Goal: Transaction & Acquisition: Purchase product/service

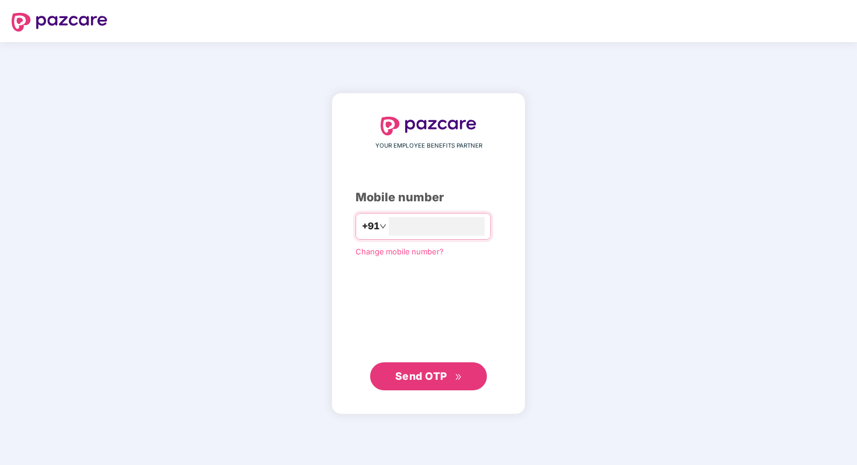
type input "**********"
click at [458, 381] on span "Send OTP" at bounding box center [428, 376] width 67 height 16
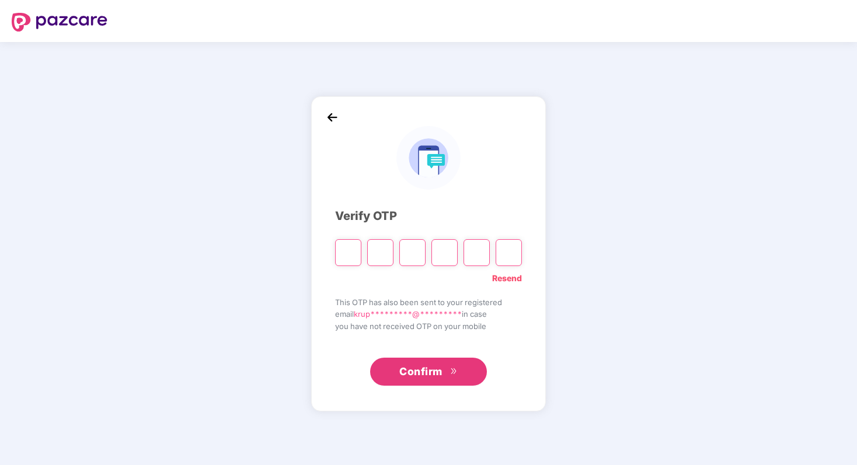
type input "*"
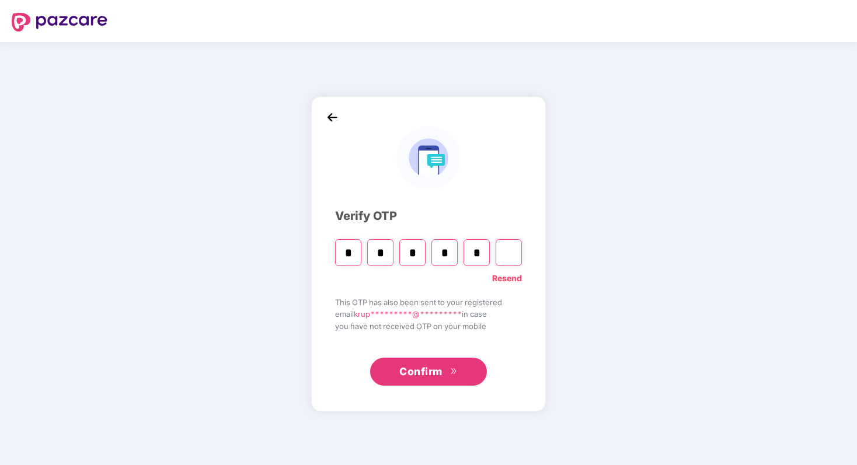
type input "*"
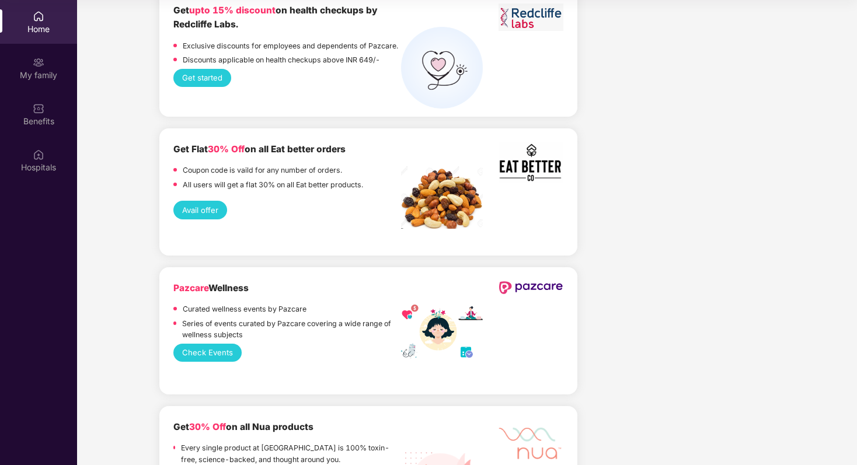
scroll to position [2756, 0]
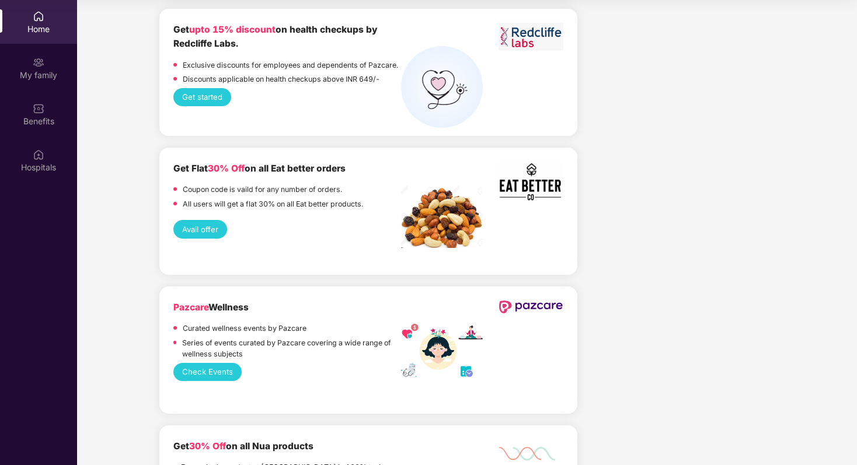
click at [207, 221] on button "Avail offer" at bounding box center [200, 229] width 54 height 18
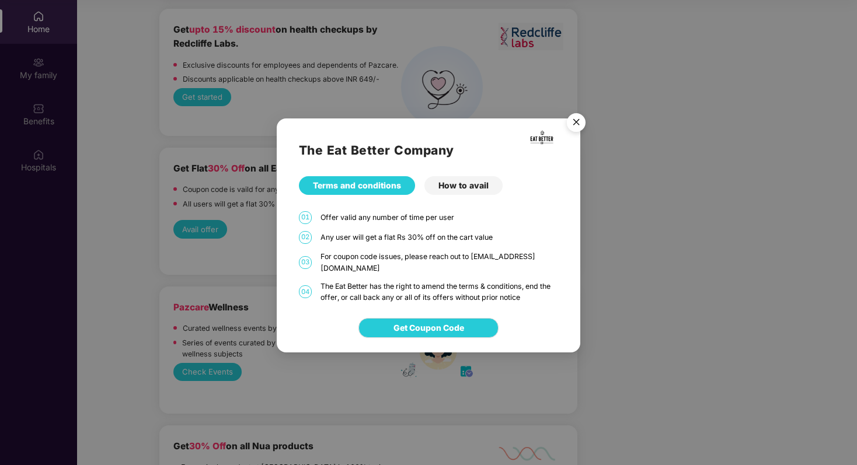
click at [464, 192] on div "How to avail" at bounding box center [464, 185] width 78 height 19
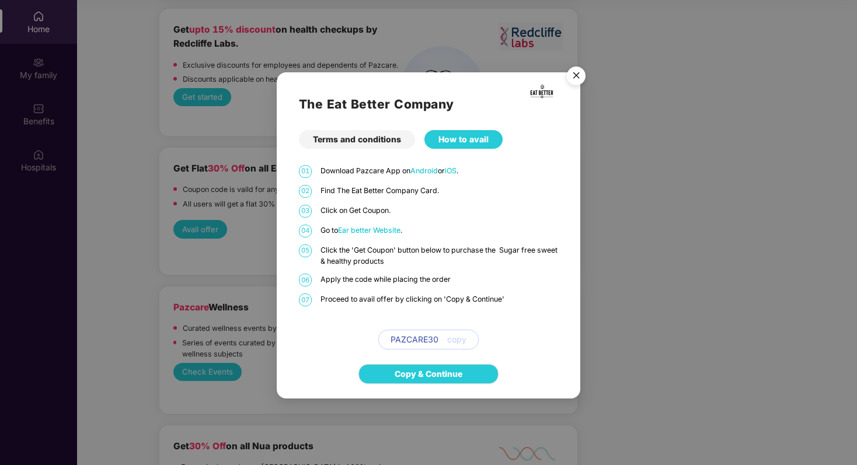
click at [385, 230] on span "Ear better Website" at bounding box center [369, 230] width 62 height 9
click at [574, 74] on img "Close" at bounding box center [576, 77] width 33 height 33
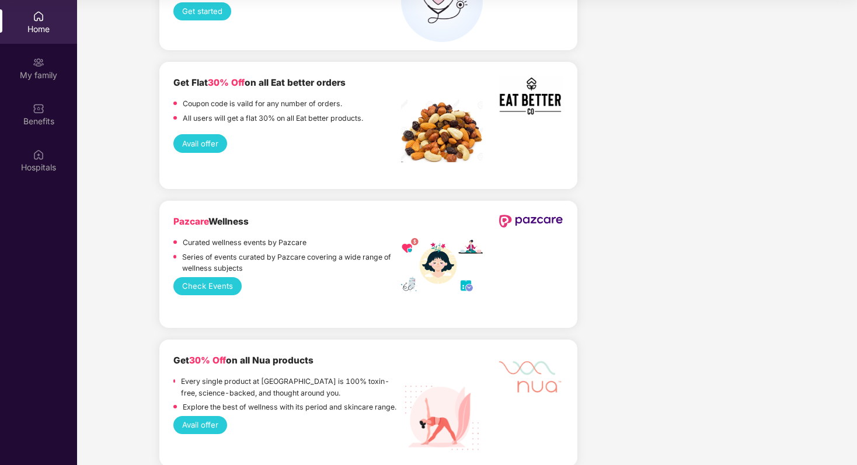
scroll to position [2848, 0]
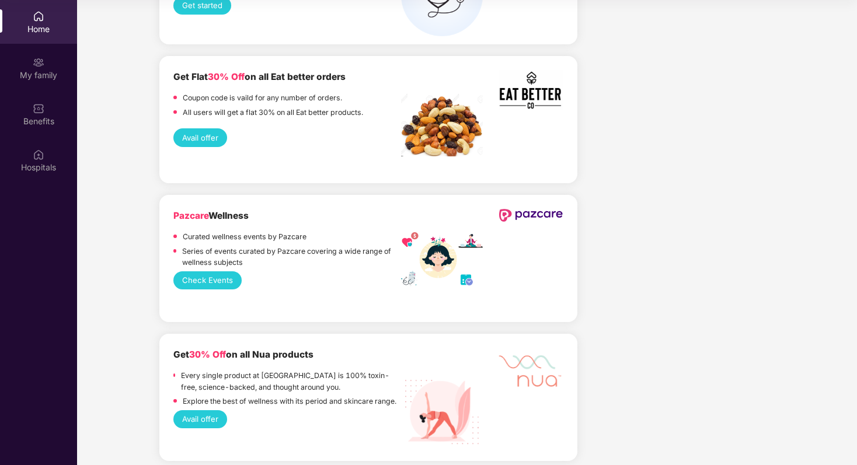
click at [202, 413] on button "Avail offer" at bounding box center [200, 420] width 54 height 18
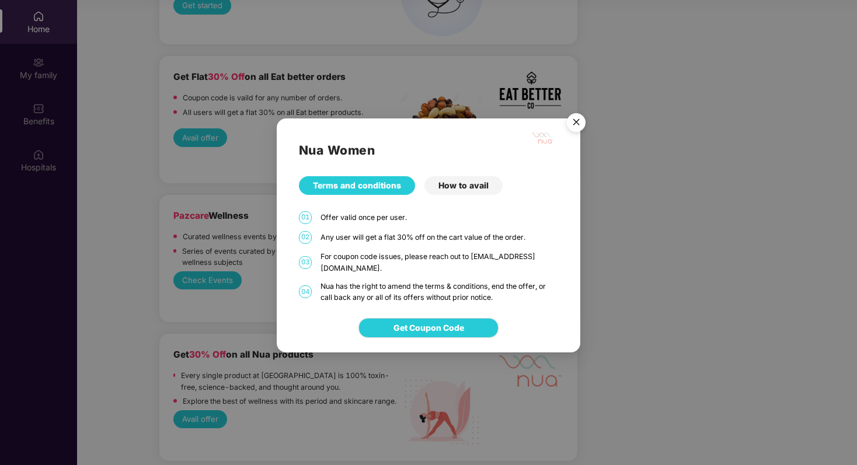
click at [454, 192] on div "How to avail" at bounding box center [464, 185] width 78 height 19
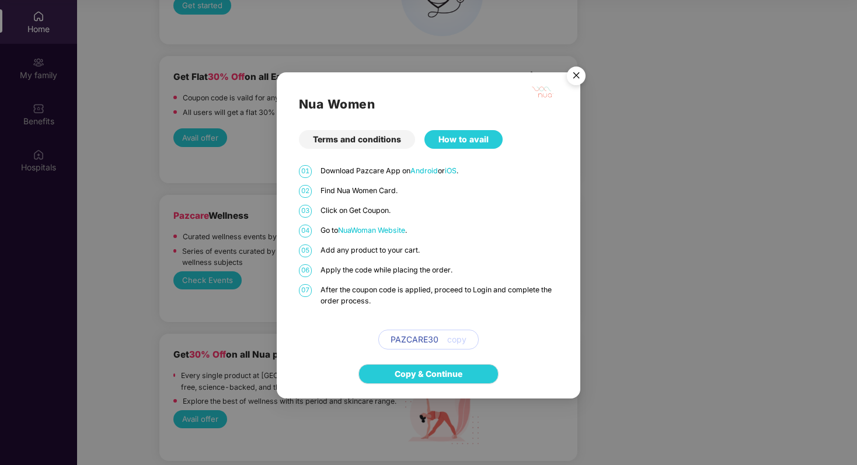
click at [385, 230] on span "NuaWoman Website" at bounding box center [371, 230] width 67 height 9
click at [579, 76] on img "Close" at bounding box center [576, 77] width 33 height 33
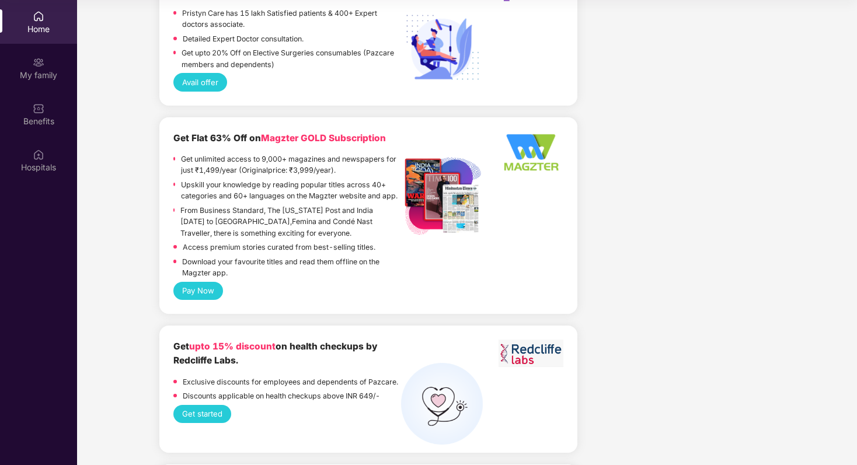
scroll to position [2437, 0]
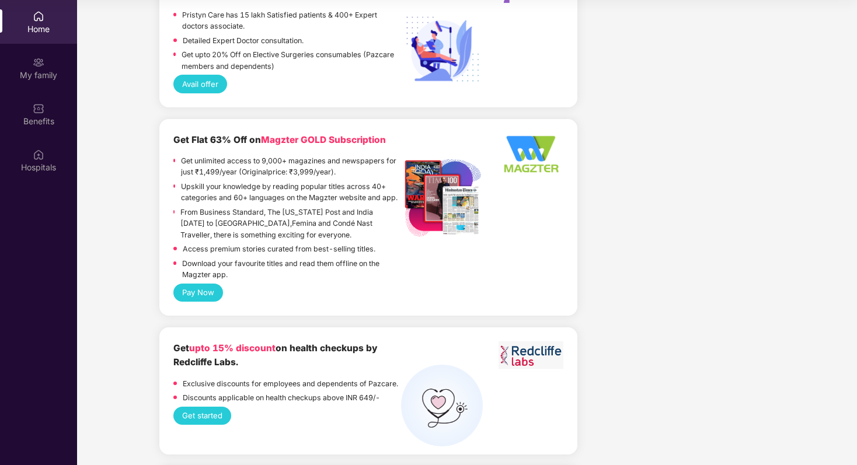
click at [197, 288] on button "Pay Now" at bounding box center [198, 293] width 50 height 18
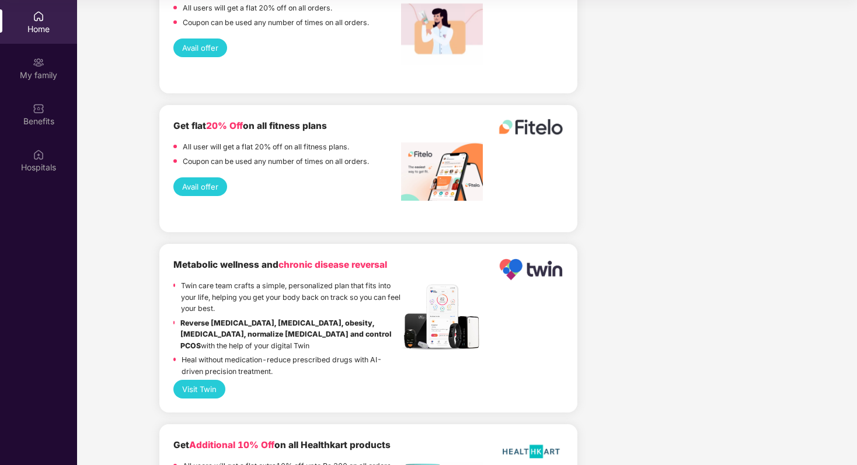
scroll to position [1646, 0]
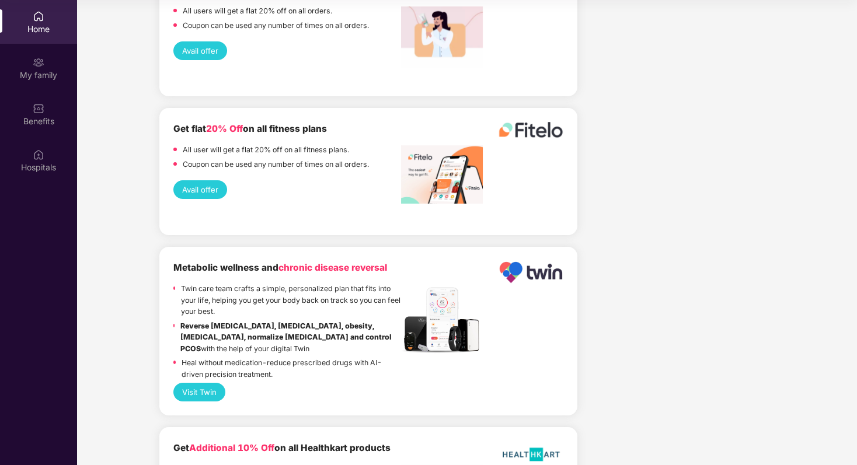
click at [217, 194] on button "Avail offer" at bounding box center [200, 189] width 54 height 18
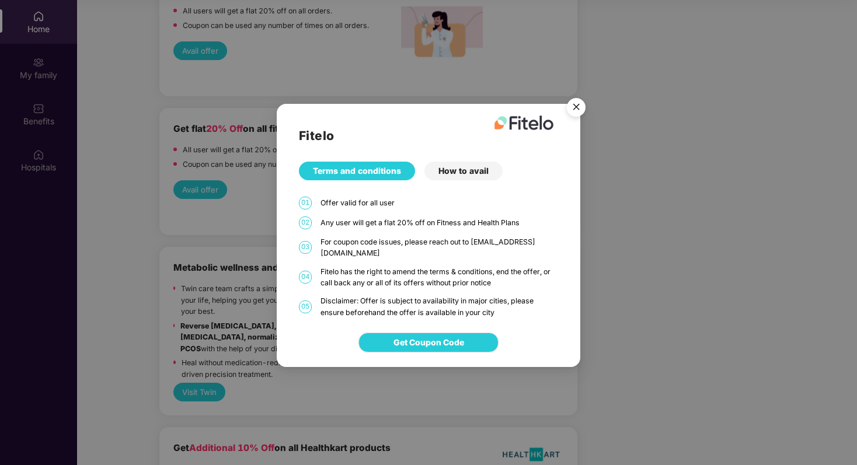
click at [471, 178] on div "How to avail" at bounding box center [464, 171] width 78 height 19
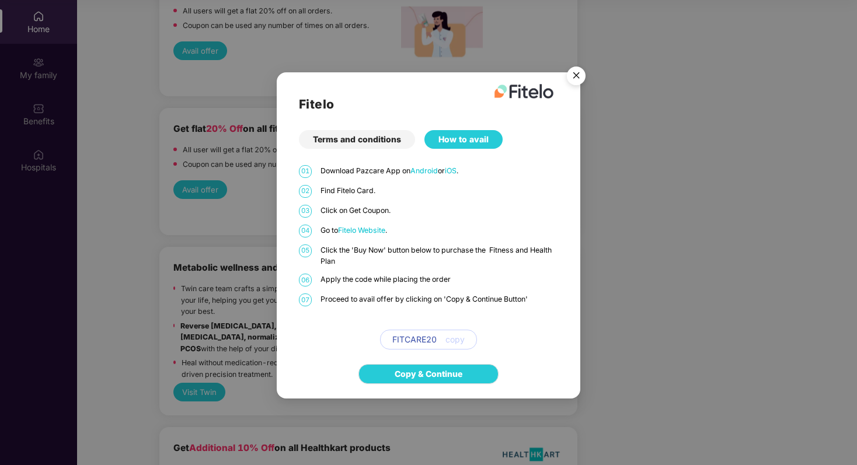
click at [371, 229] on span "Fitelo Website" at bounding box center [361, 230] width 47 height 9
click at [576, 80] on img "Close" at bounding box center [576, 77] width 33 height 33
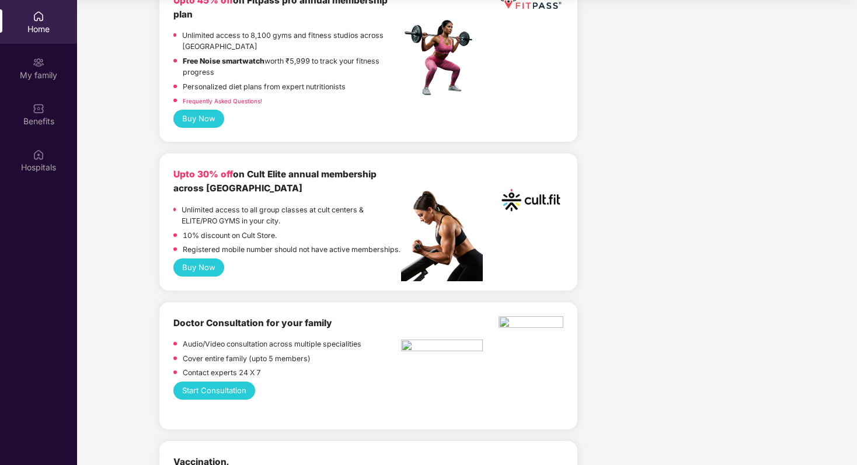
scroll to position [531, 0]
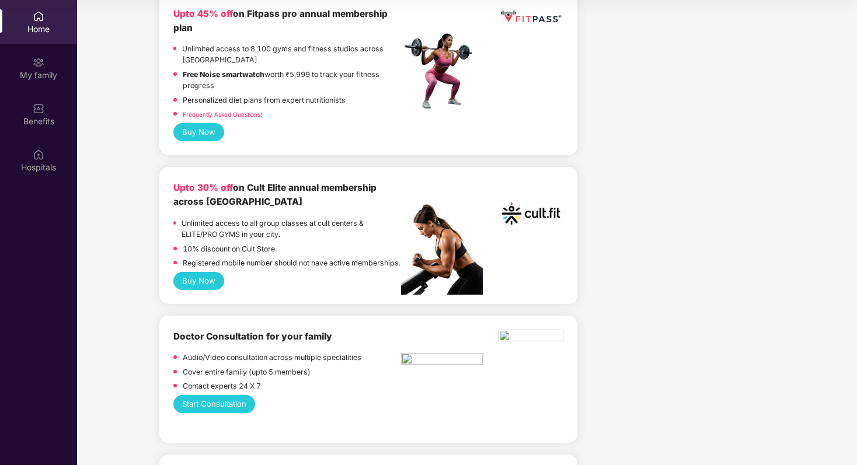
click at [239, 118] on link "Frequently Asked Questions!" at bounding box center [222, 114] width 79 height 7
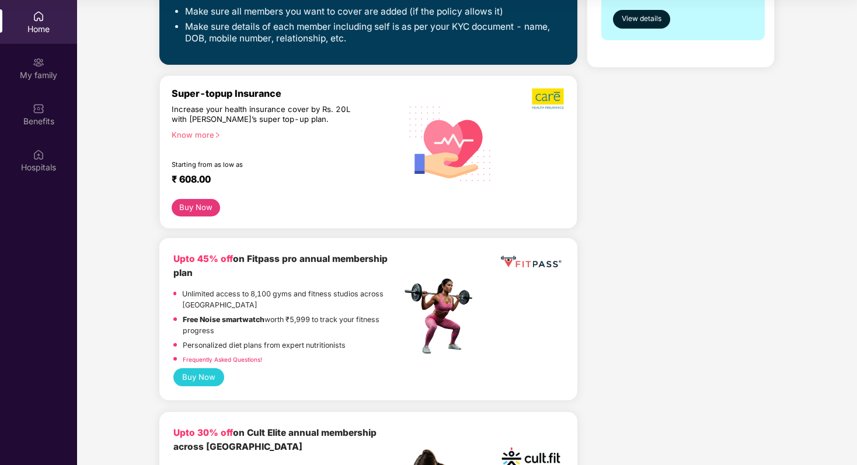
scroll to position [432, 0]
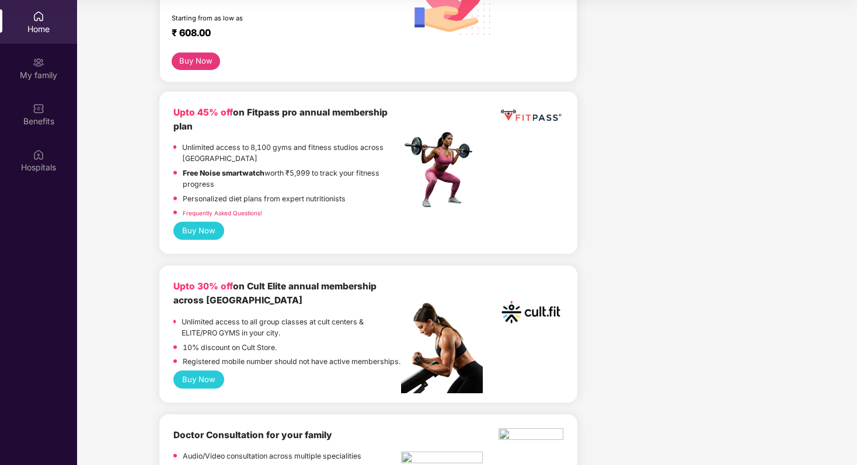
click at [211, 239] on button "Buy Now" at bounding box center [198, 231] width 51 height 18
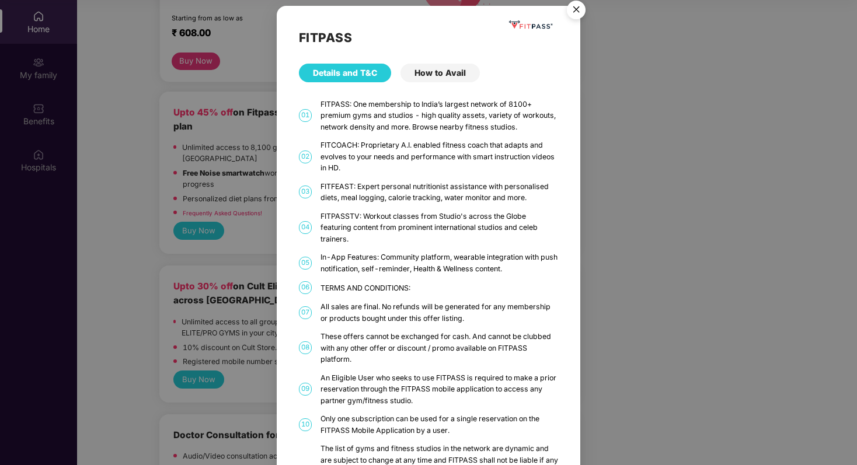
click at [439, 71] on div "How to Avail" at bounding box center [440, 73] width 79 height 19
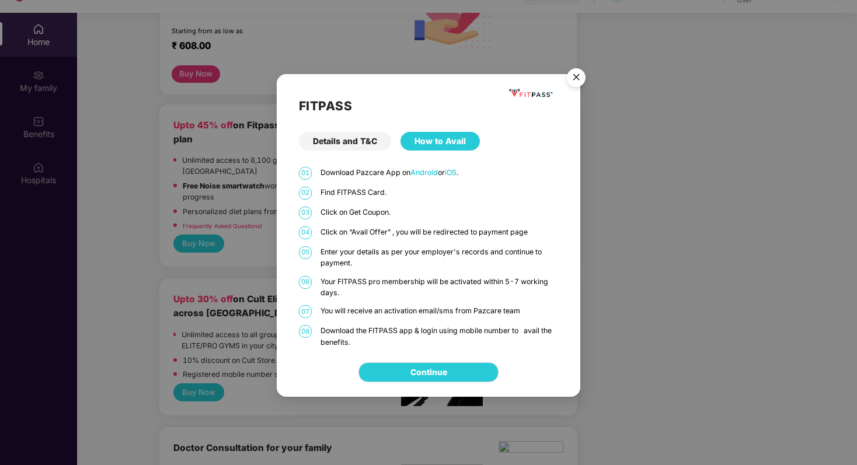
scroll to position [65, 0]
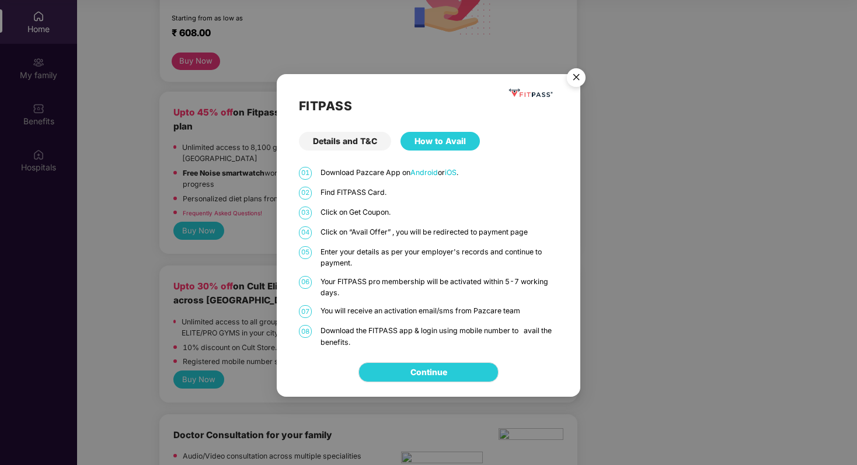
click at [333, 138] on div "Details and T&C" at bounding box center [345, 141] width 92 height 19
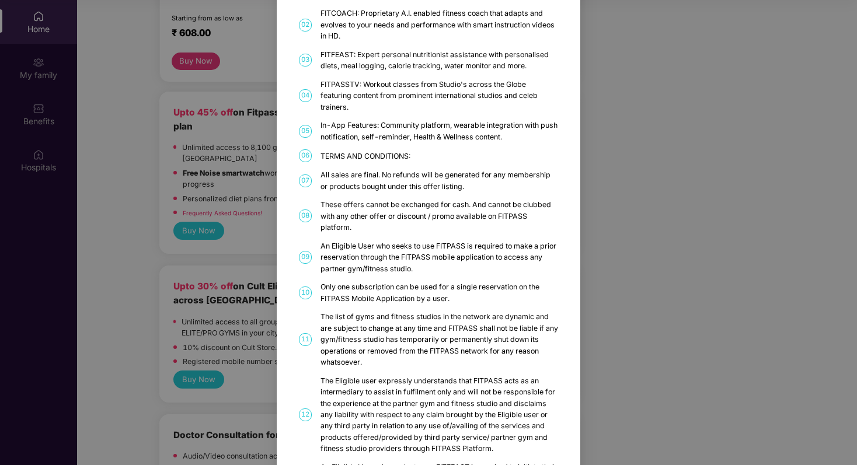
scroll to position [0, 0]
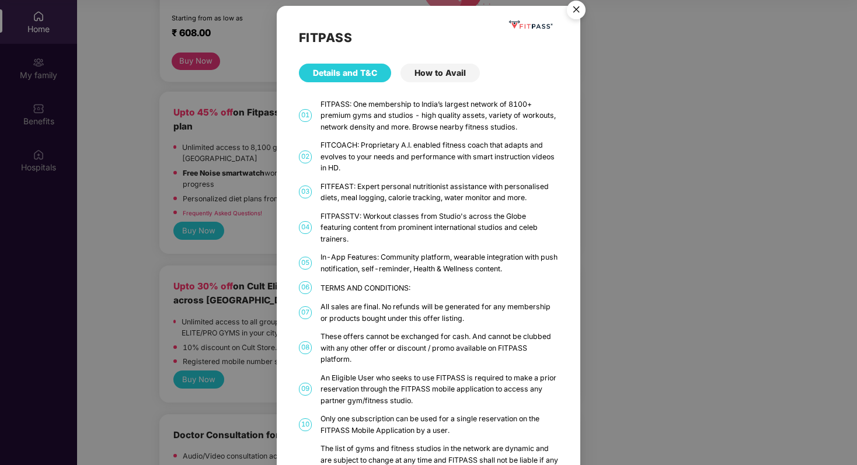
click at [576, 14] on img "Close" at bounding box center [576, 11] width 33 height 33
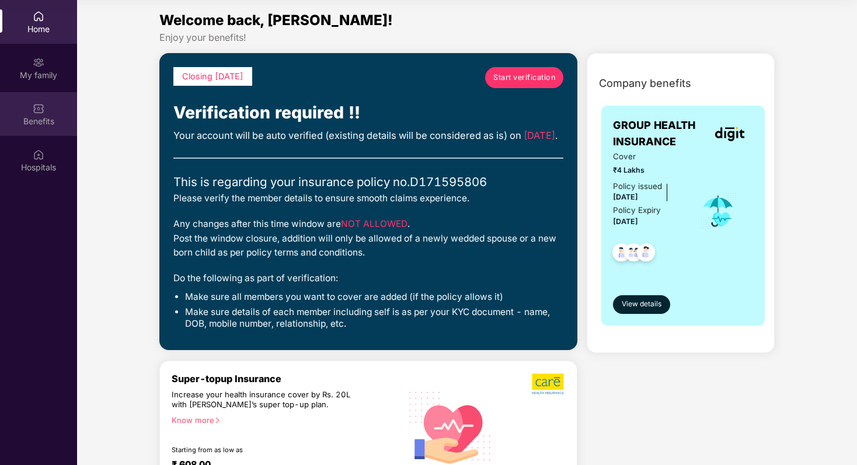
click at [39, 119] on div "Benefits" at bounding box center [38, 122] width 77 height 12
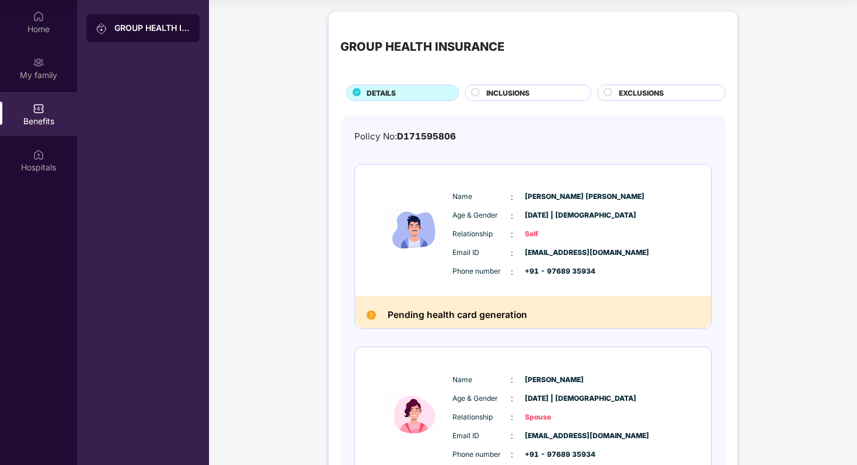
click at [506, 88] on span "INCLUSIONS" at bounding box center [507, 93] width 43 height 11
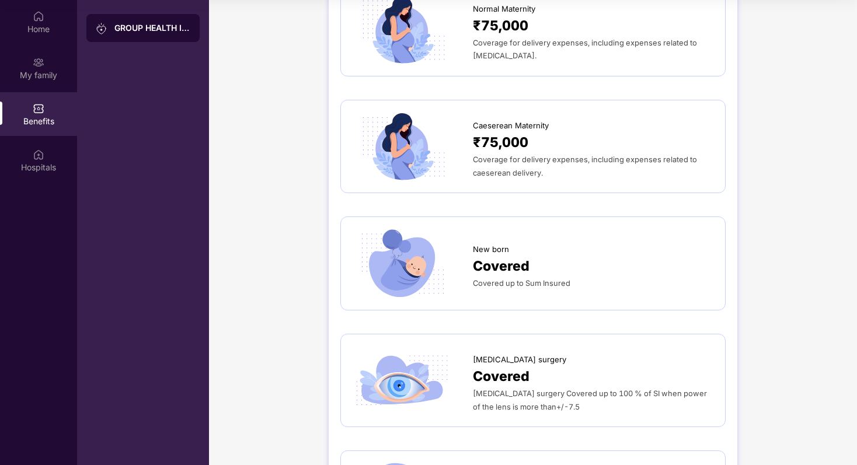
scroll to position [1093, 0]
click at [594, 406] on div "[MEDICAL_DATA] surgery Covered up to 100 % of SI when power of the lens is more…" at bounding box center [593, 400] width 241 height 26
click at [502, 389] on span "[MEDICAL_DATA] surgery Covered up to 100 % of SI when power of the lens is more…" at bounding box center [590, 400] width 234 height 22
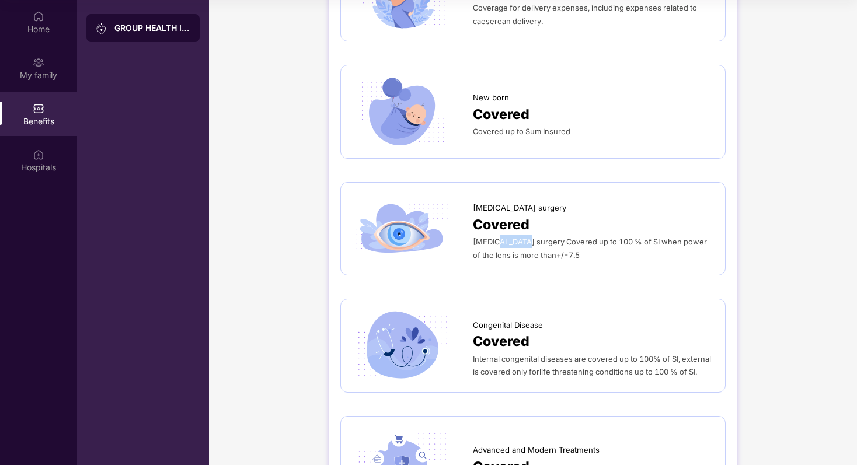
scroll to position [1245, 0]
click at [589, 238] on span "[MEDICAL_DATA] surgery Covered up to 100 % of SI when power of the lens is more…" at bounding box center [590, 248] width 234 height 22
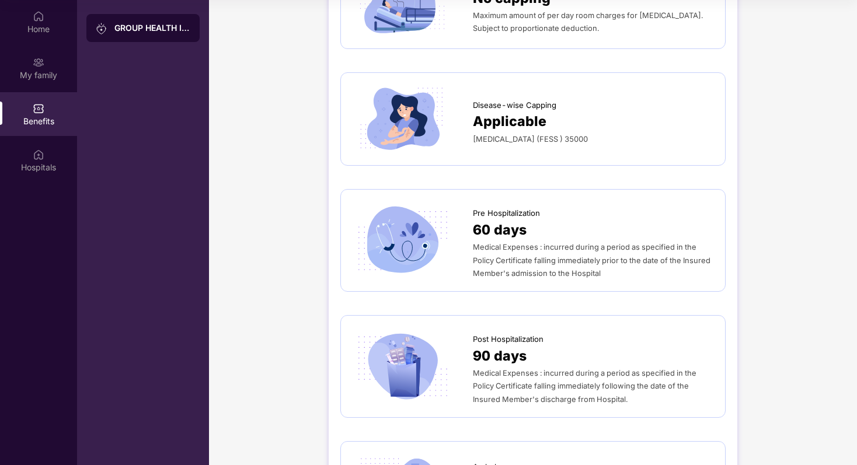
scroll to position [0, 0]
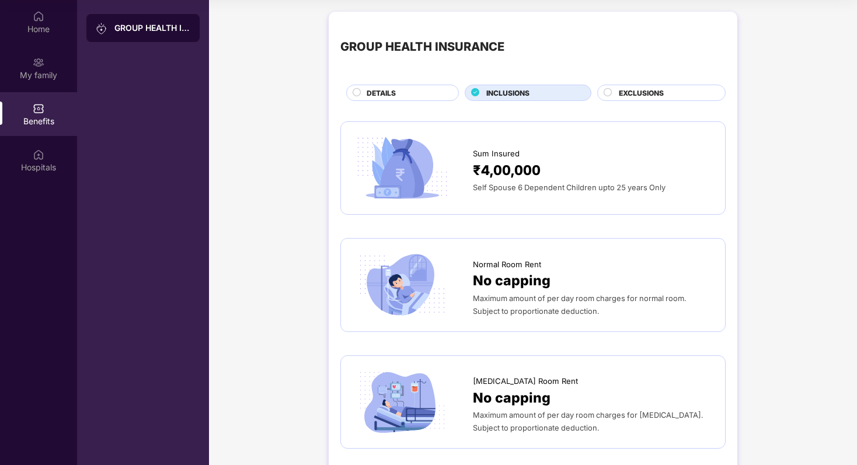
click at [38, 117] on div "Benefits" at bounding box center [38, 122] width 77 height 12
click at [44, 71] on div "My family" at bounding box center [38, 75] width 77 height 12
